Goal: Information Seeking & Learning: Learn about a topic

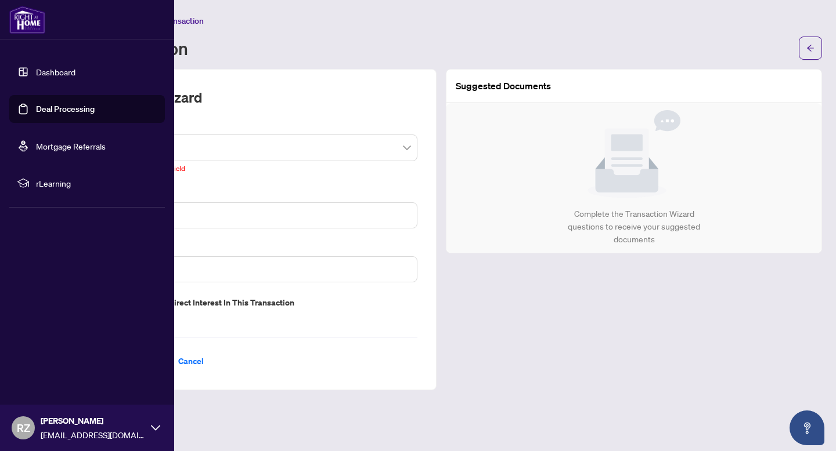
click at [23, 21] on img at bounding box center [27, 20] width 36 height 28
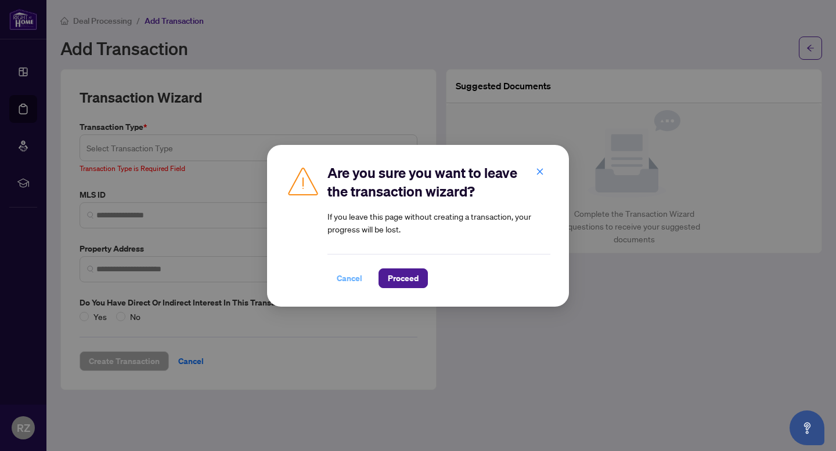
click at [350, 274] on span "Cancel" at bounding box center [350, 278] width 26 height 19
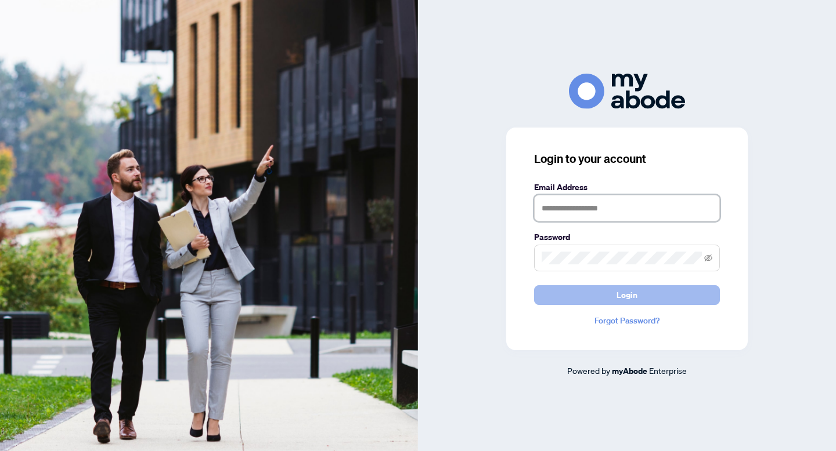
type input "**********"
click at [587, 298] on button "Login" at bounding box center [627, 296] width 186 height 20
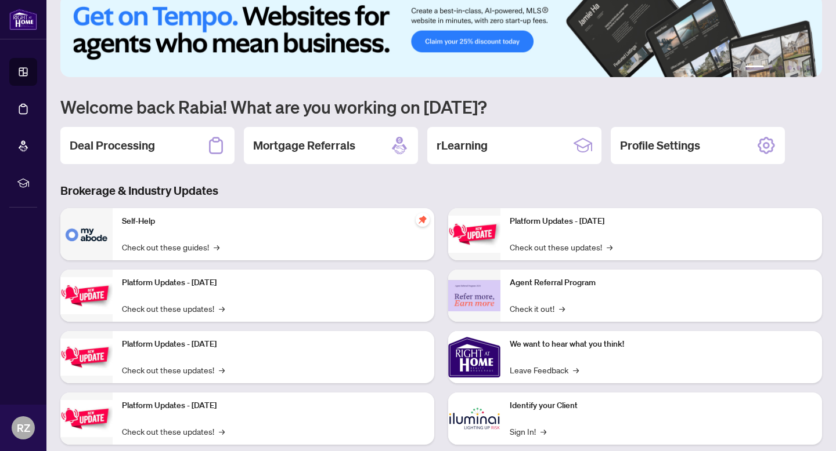
scroll to position [23, 0]
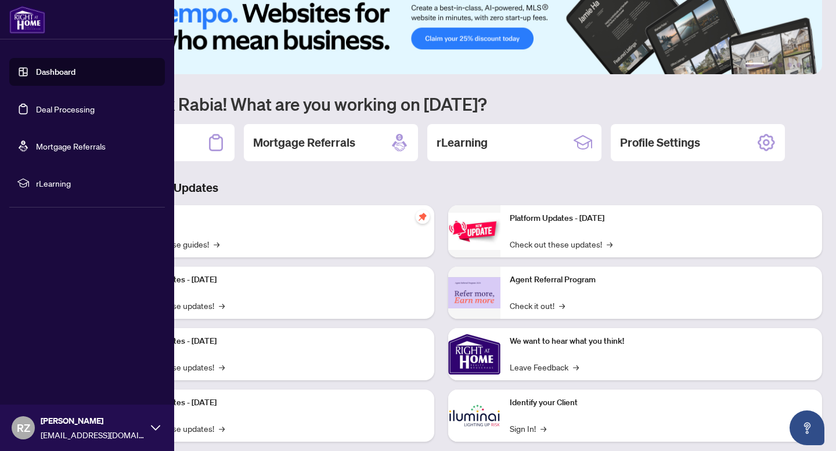
click at [60, 185] on span "rLearning" at bounding box center [96, 183] width 121 height 13
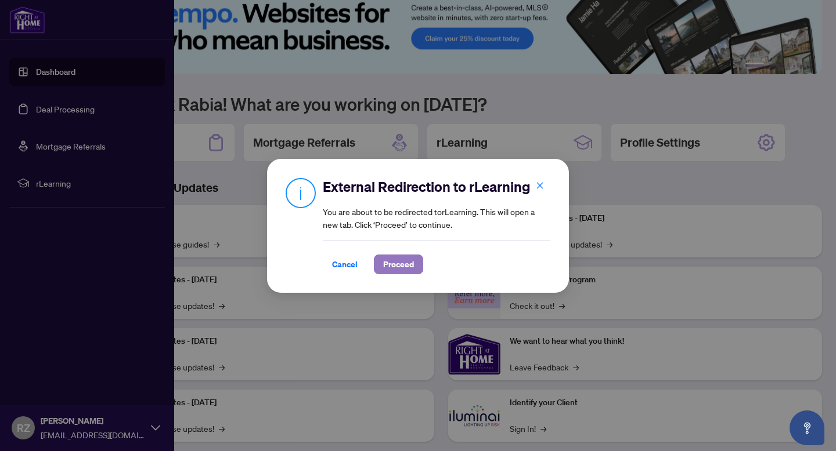
click at [393, 265] on span "Proceed" at bounding box center [398, 264] width 31 height 19
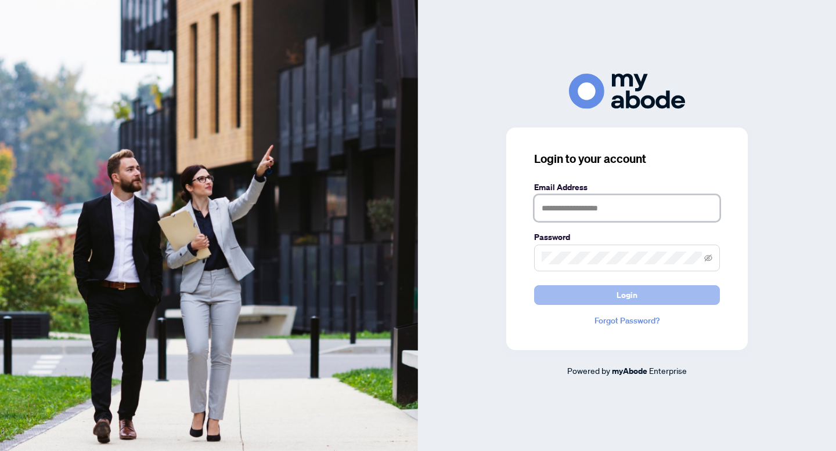
type input "**********"
click at [622, 293] on span "Login" at bounding box center [626, 295] width 21 height 19
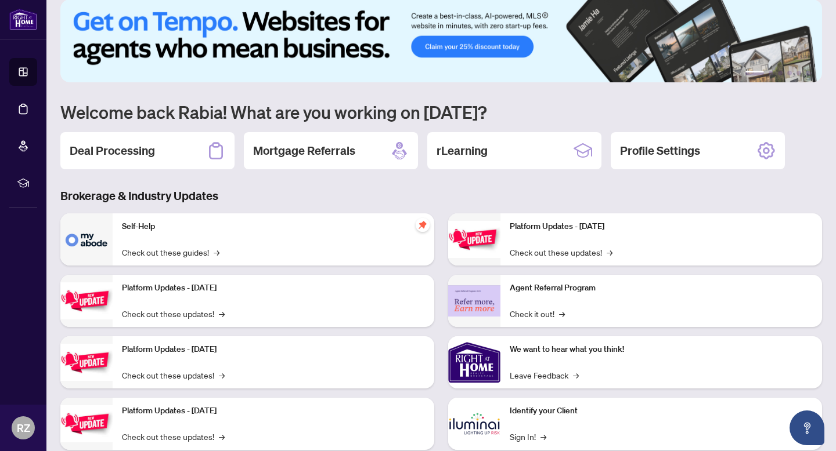
scroll to position [14, 0]
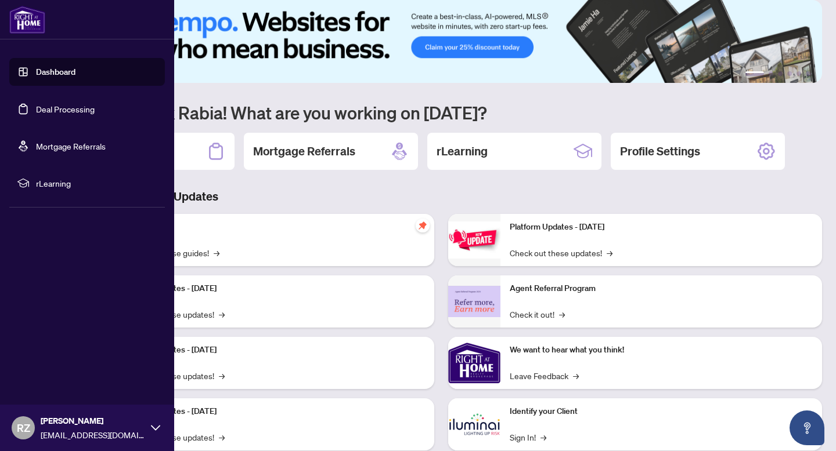
click at [75, 68] on link "Dashboard" at bounding box center [55, 72] width 39 height 10
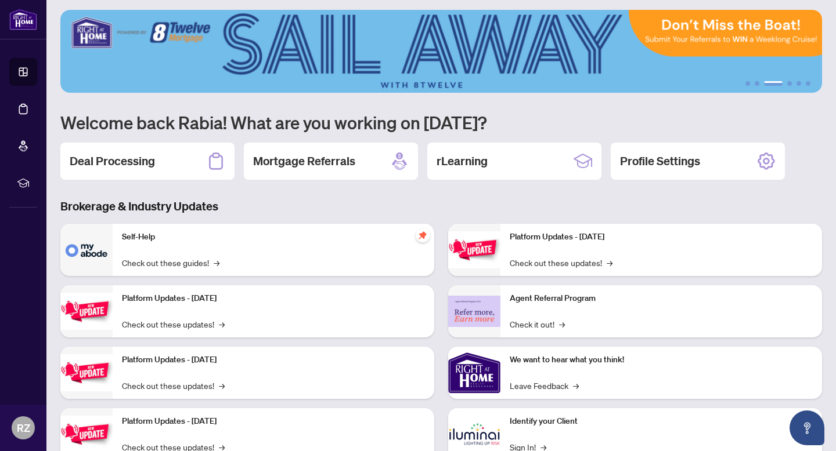
scroll to position [0, 0]
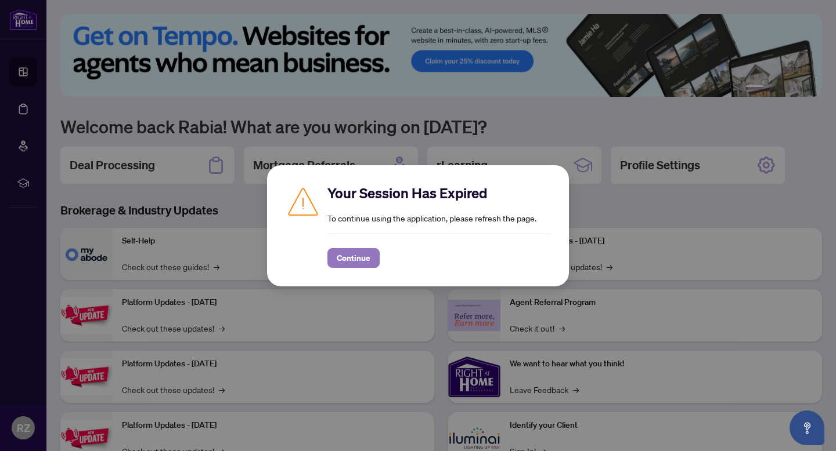
click at [366, 249] on span "Continue" at bounding box center [354, 258] width 34 height 19
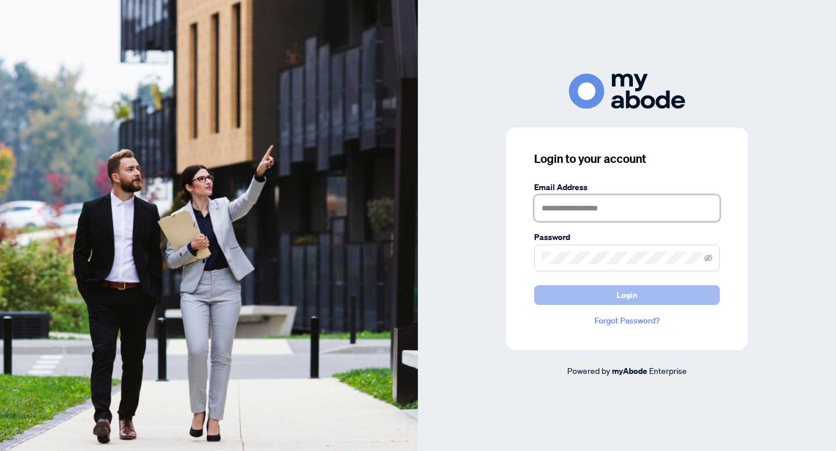
type input "**********"
click at [574, 293] on button "Login" at bounding box center [627, 296] width 186 height 20
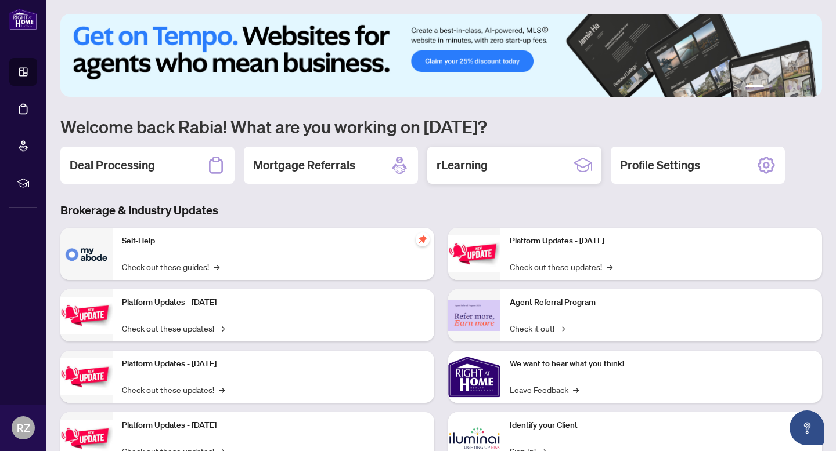
click at [434, 166] on div "rLearning" at bounding box center [514, 165] width 174 height 37
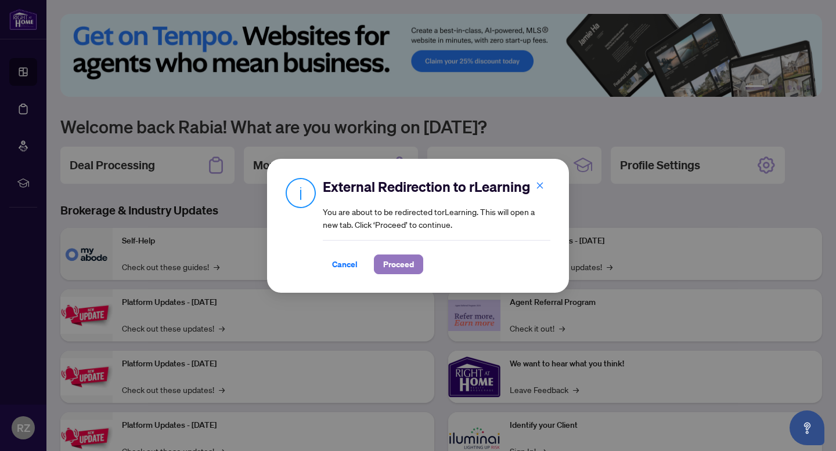
click at [384, 270] on span "Proceed" at bounding box center [398, 264] width 31 height 19
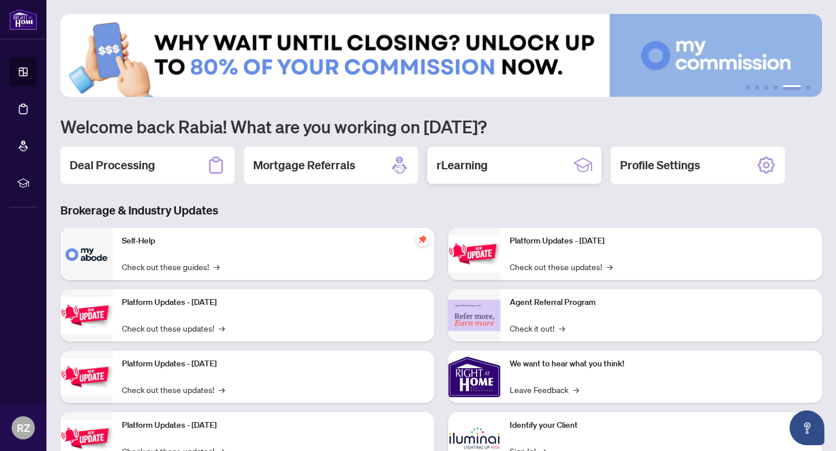
click at [446, 160] on h2 "rLearning" at bounding box center [461, 165] width 51 height 16
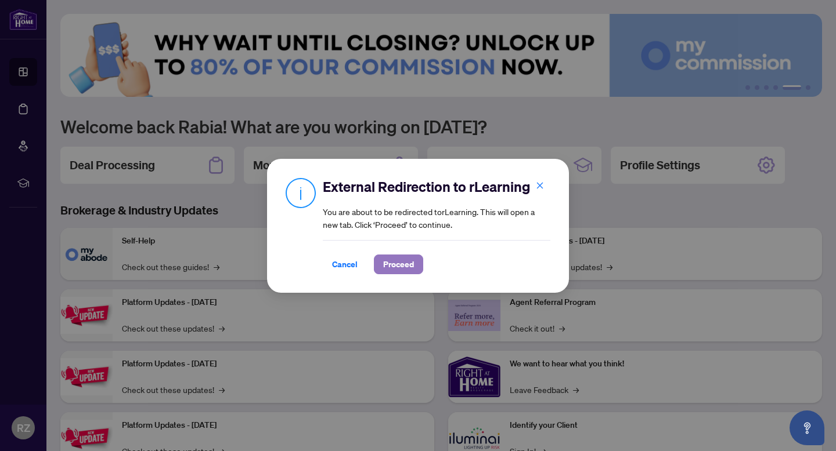
click at [410, 261] on span "Proceed" at bounding box center [398, 264] width 31 height 19
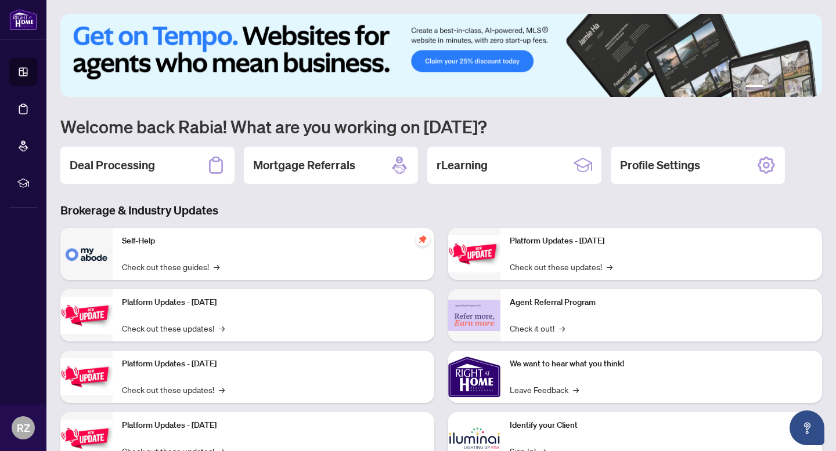
scroll to position [45, 0]
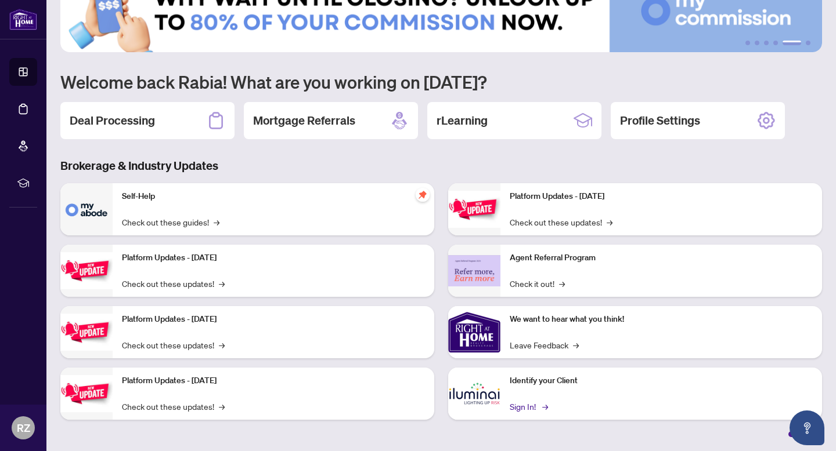
click at [519, 406] on link "Sign In! →" at bounding box center [528, 406] width 37 height 13
